Goal: Obtain resource: Download file/media

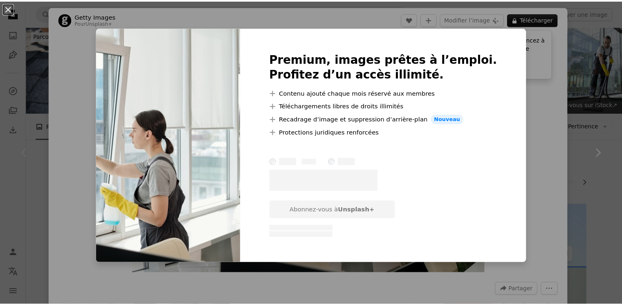
scroll to position [98, 0]
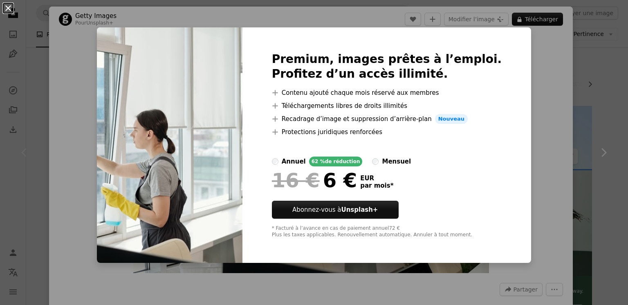
click at [4, 7] on button "An X shape" at bounding box center [8, 8] width 10 height 10
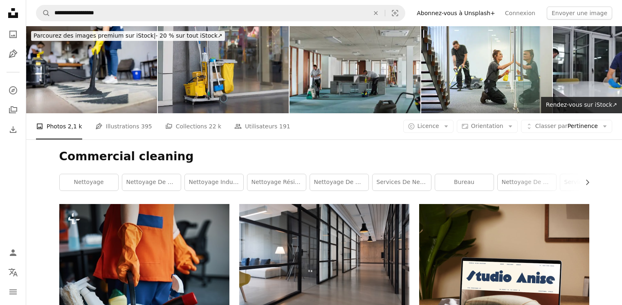
scroll to position [98, 0]
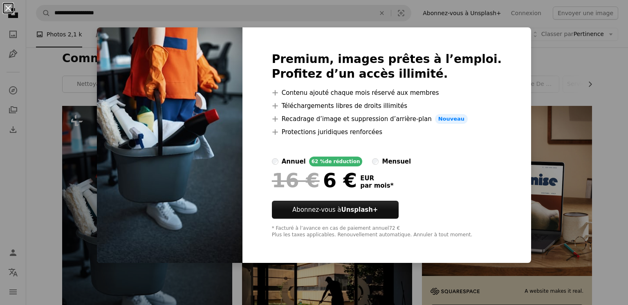
click at [10, 8] on button "An X shape" at bounding box center [8, 8] width 10 height 10
